Goal: Ask a question: Seek information or help from site administrators or community

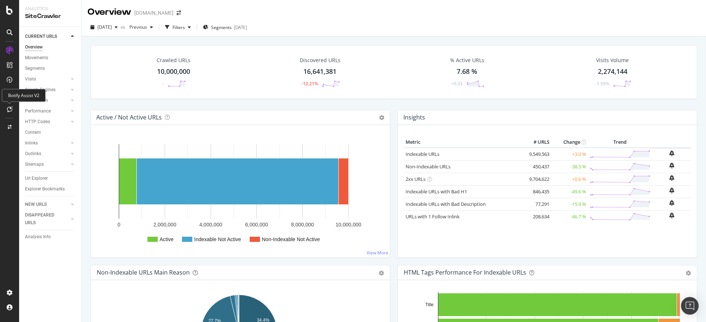
click at [10, 110] on icon at bounding box center [10, 109] width 6 height 6
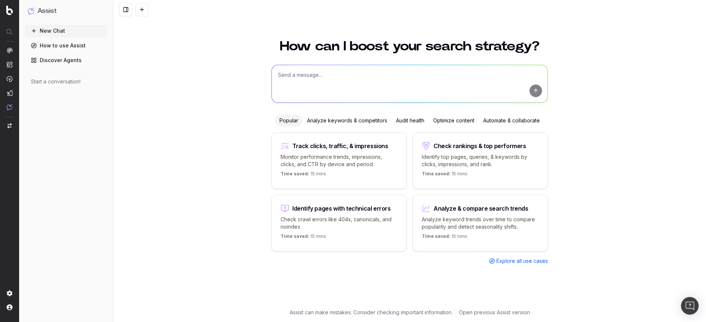
click at [450, 120] on div "Optimize content" at bounding box center [454, 121] width 50 height 12
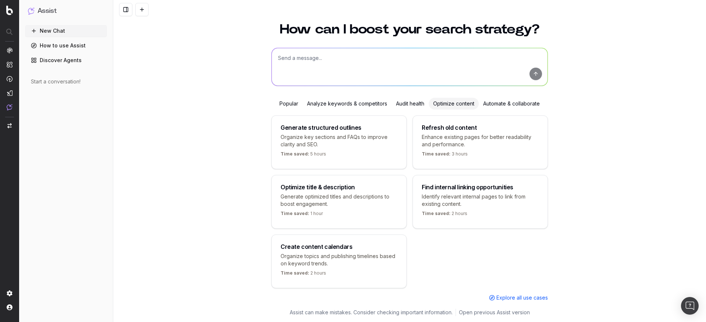
scroll to position [26, 0]
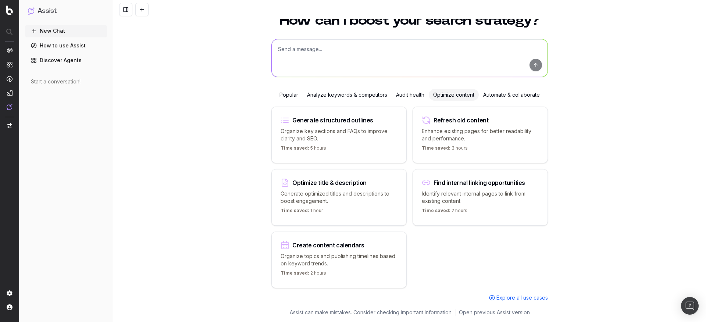
click at [447, 96] on div "Optimize content" at bounding box center [454, 95] width 50 height 12
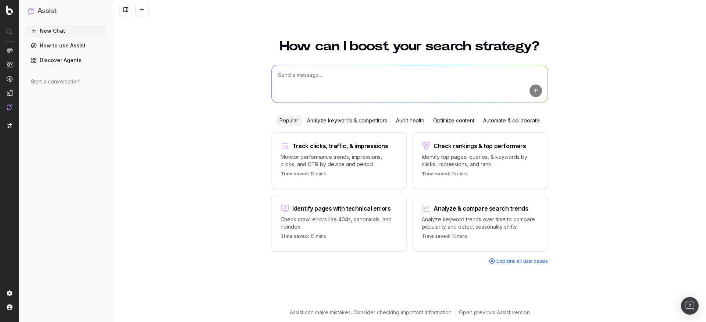
click at [460, 119] on div "Optimize content" at bounding box center [454, 121] width 50 height 12
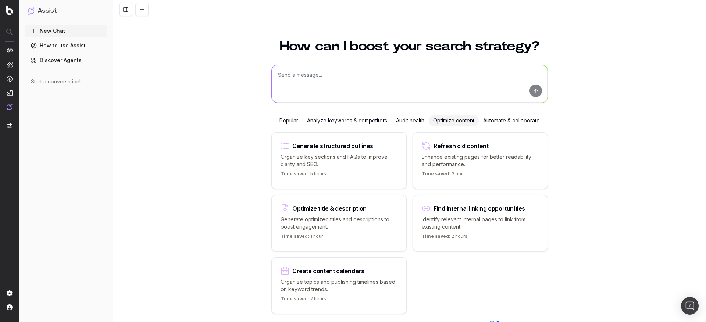
scroll to position [26, 0]
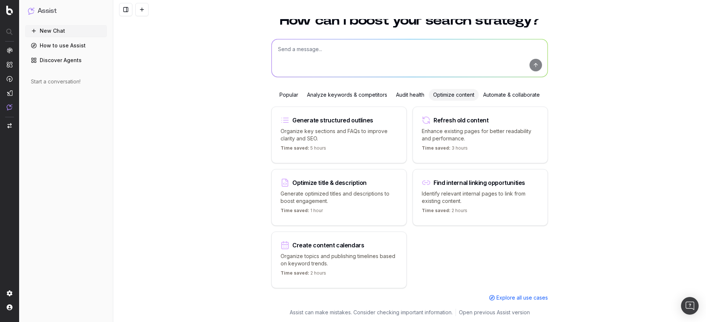
click at [446, 96] on div "Optimize content" at bounding box center [454, 95] width 50 height 12
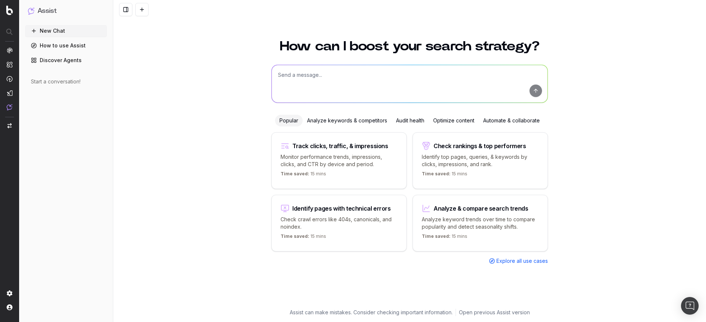
click at [514, 121] on div "Automate & collaborate" at bounding box center [511, 121] width 65 height 12
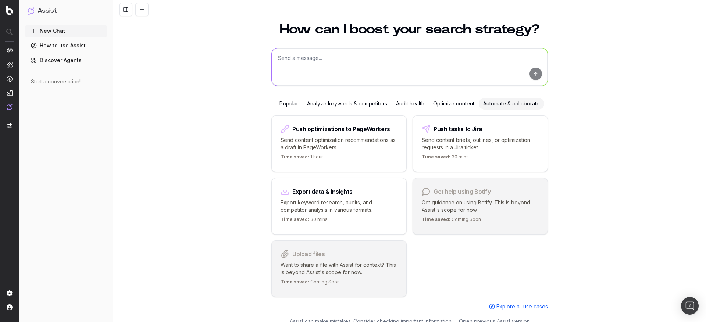
scroll to position [26, 0]
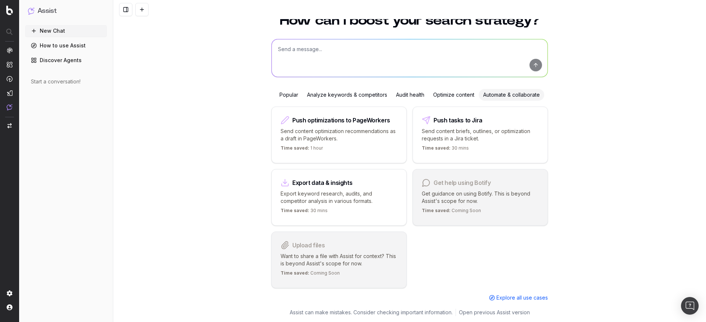
click at [449, 94] on div "Optimize content" at bounding box center [454, 95] width 50 height 12
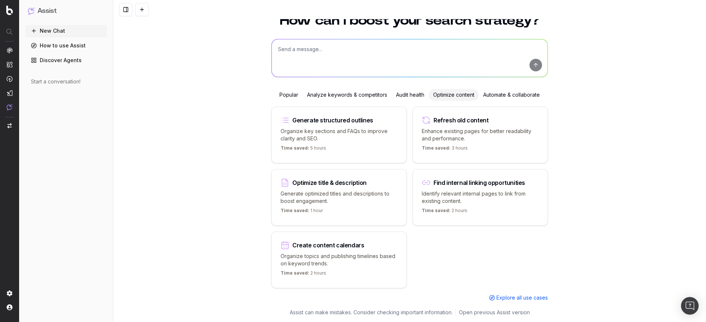
click at [347, 120] on div "Generate structured outlines" at bounding box center [332, 120] width 81 height 6
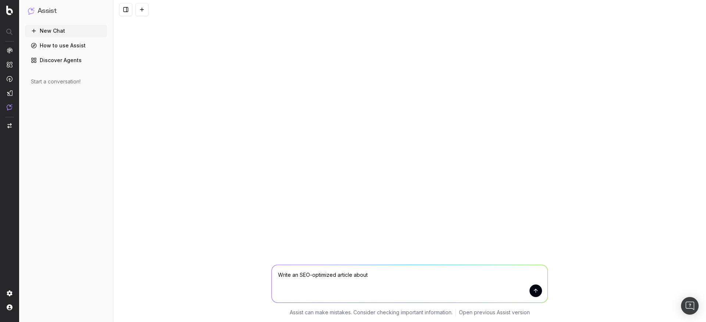
scroll to position [0, 0]
paste textarea "[URL][DOMAIN_NAME]"
type textarea "Write an SEO-optimized article about [URL][DOMAIN_NAME]"
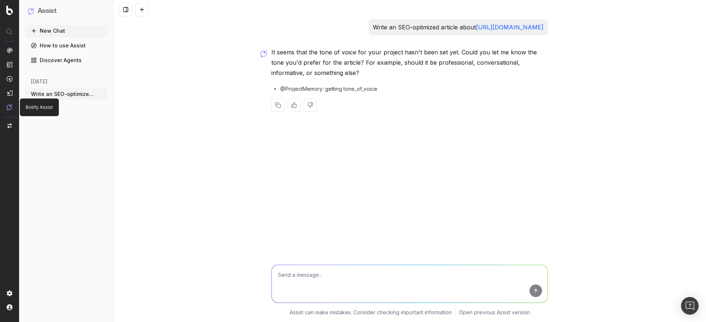
click at [32, 107] on p "Botify Assist" at bounding box center [39, 107] width 27 height 6
click at [44, 29] on button "New Chat" at bounding box center [66, 31] width 82 height 12
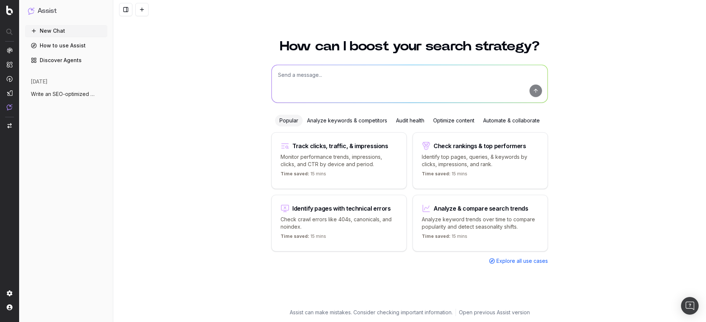
click at [456, 120] on div "Optimize content" at bounding box center [454, 121] width 50 height 12
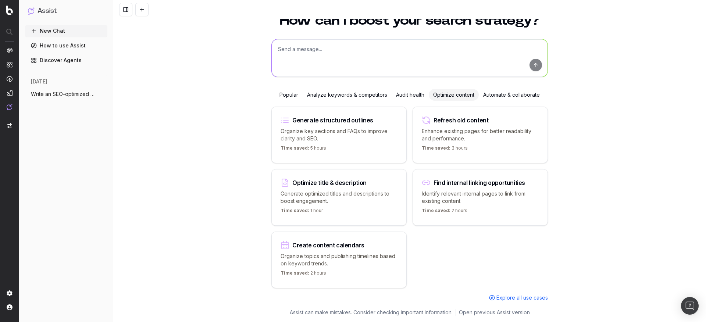
click at [461, 137] on p "Enhance existing pages for better readability and performance." at bounding box center [480, 135] width 117 height 15
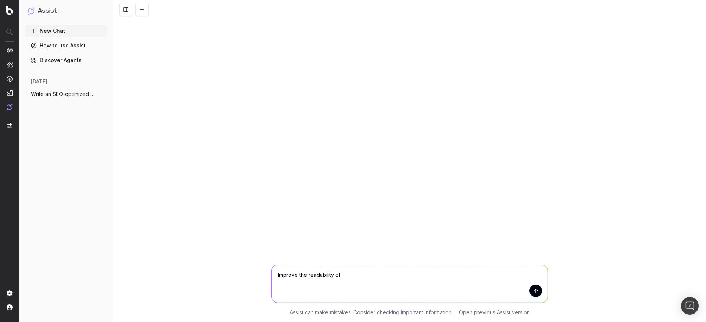
paste textarea "[URL][DOMAIN_NAME]"
type textarea "Improve the readability of [URL][DOMAIN_NAME]"
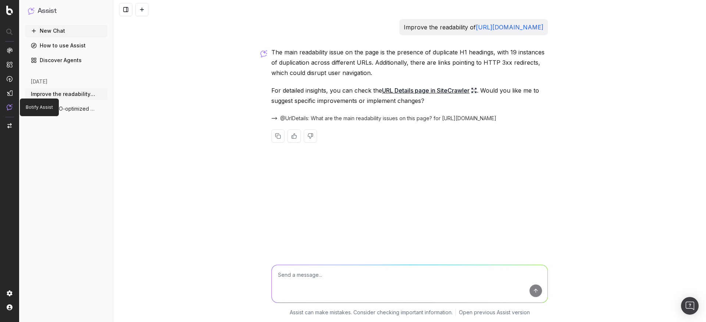
click at [30, 108] on p "Botify Assist" at bounding box center [39, 107] width 27 height 6
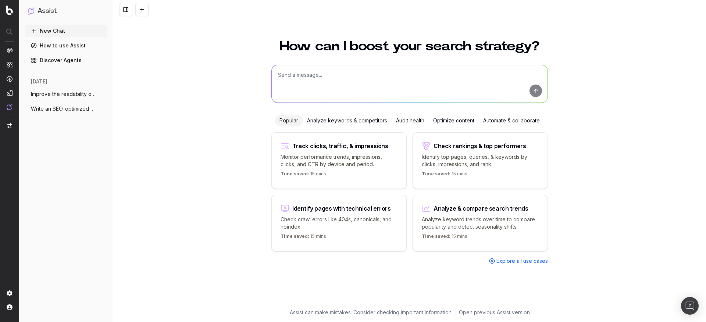
click at [333, 207] on div "Identify pages with technical errors" at bounding box center [341, 209] width 99 height 6
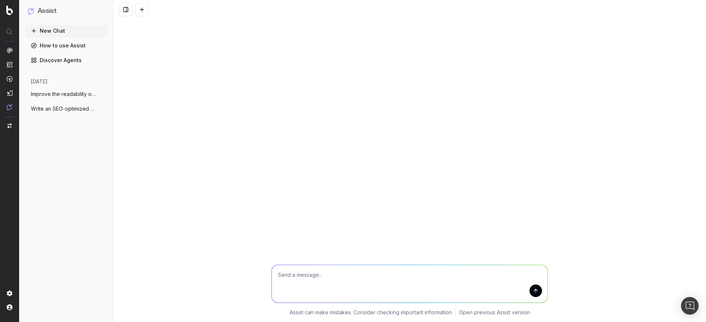
type textarea "List all URLs with 404 status code from the latest crawl."
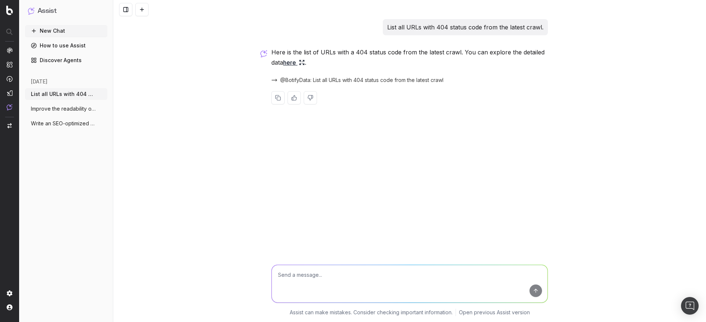
click at [293, 61] on link "here" at bounding box center [294, 62] width 22 height 10
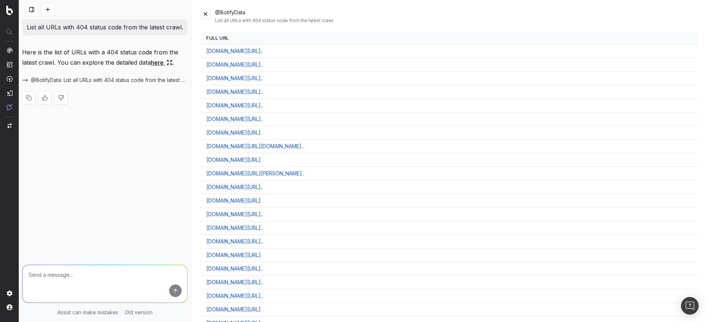
click at [205, 17] on button at bounding box center [205, 14] width 10 height 10
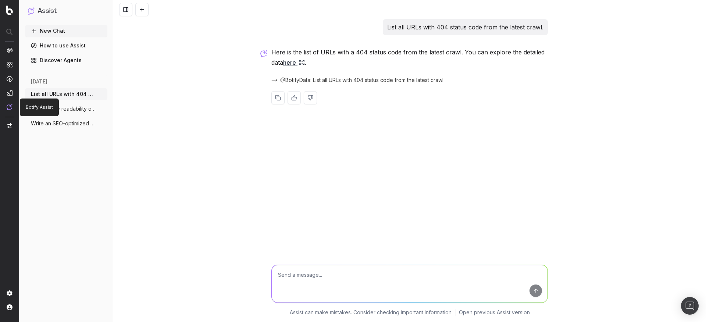
click at [8, 108] on img at bounding box center [10, 107] width 6 height 6
click at [9, 106] on img at bounding box center [10, 107] width 6 height 6
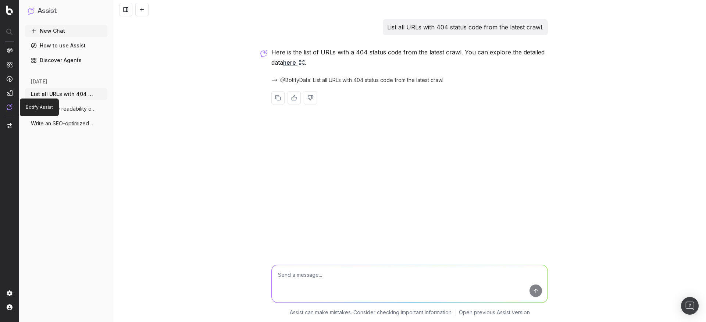
click at [10, 107] on img at bounding box center [10, 107] width 6 height 6
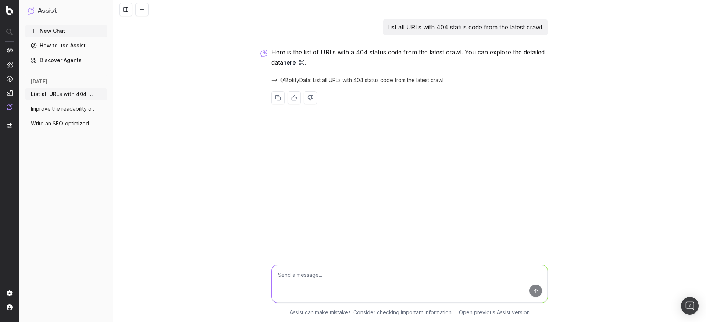
click at [10, 107] on img at bounding box center [10, 107] width 6 height 6
click at [8, 106] on img at bounding box center [10, 107] width 6 height 6
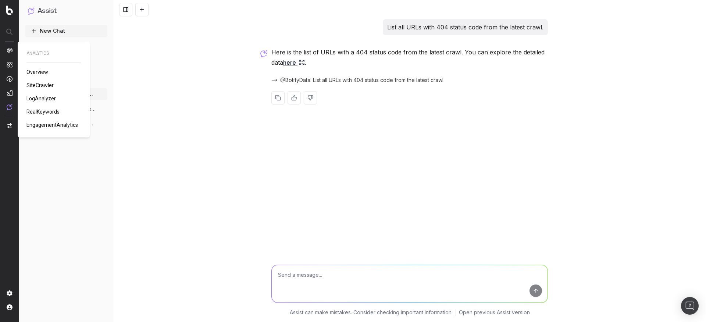
click at [10, 51] on img at bounding box center [10, 50] width 6 height 6
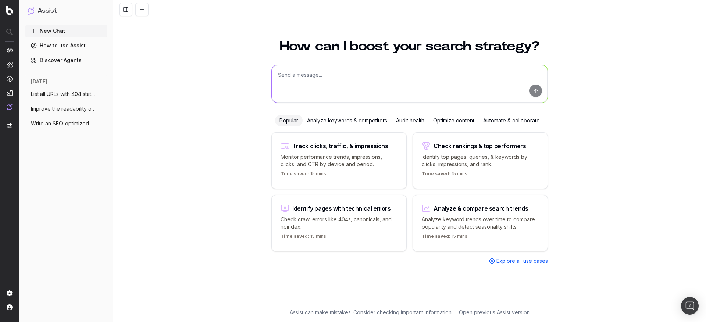
click at [349, 81] on textarea at bounding box center [410, 83] width 276 height 37
click at [443, 122] on div "Optimize content" at bounding box center [454, 121] width 50 height 12
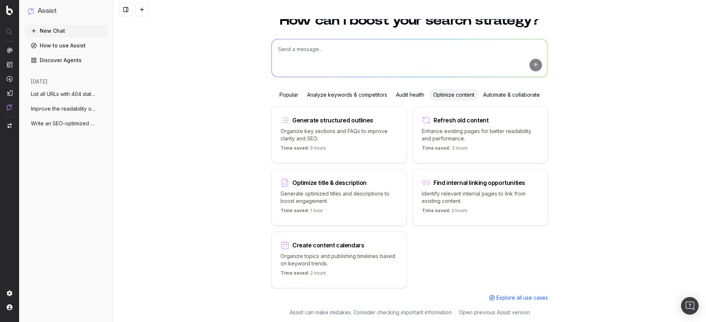
click at [443, 122] on div "Refresh old content" at bounding box center [480, 120] width 117 height 9
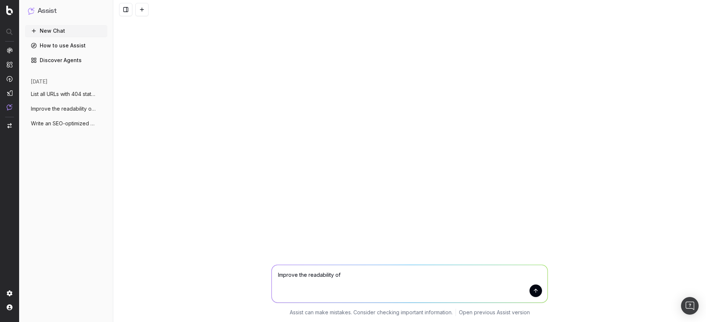
scroll to position [0, 0]
paste textarea "Human Hair Extensions: What Are They, How Are They Produced, Synthetic vs Natur…"
type textarea "Improve the readability of Human Hair Extensions: What Are They, How Are They P…"
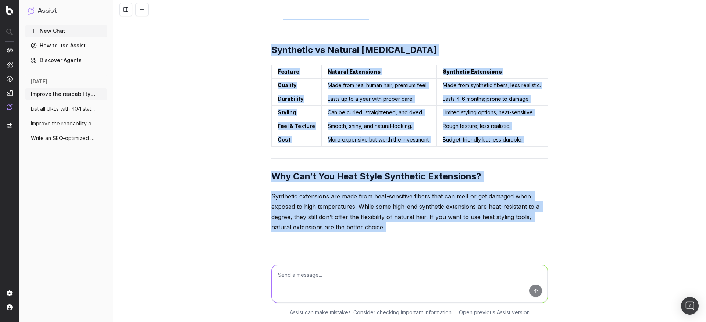
scroll to position [3517, 0]
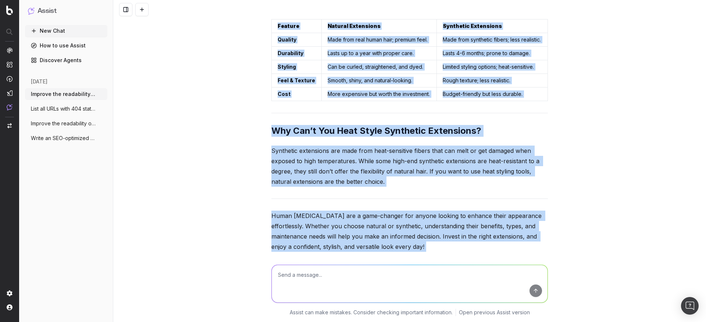
drag, startPoint x: 270, startPoint y: 147, endPoint x: 397, endPoint y: 230, distance: 151.2
copy div "Human Hair Extensions: Everything You Need to Know What Are They, How Are They …"
